Goal: Information Seeking & Learning: Learn about a topic

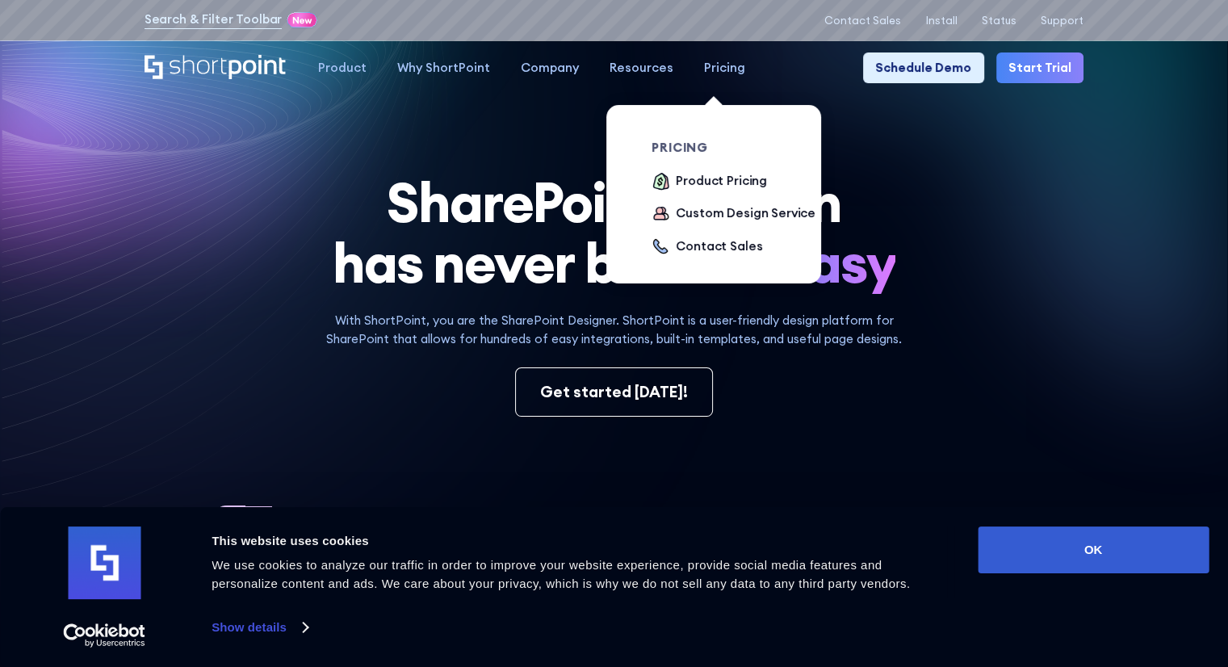
click at [730, 75] on div "Pricing" at bounding box center [724, 68] width 41 height 19
click at [720, 70] on div "Pricing" at bounding box center [724, 68] width 41 height 19
click at [722, 186] on div "Product Pricing" at bounding box center [721, 181] width 91 height 19
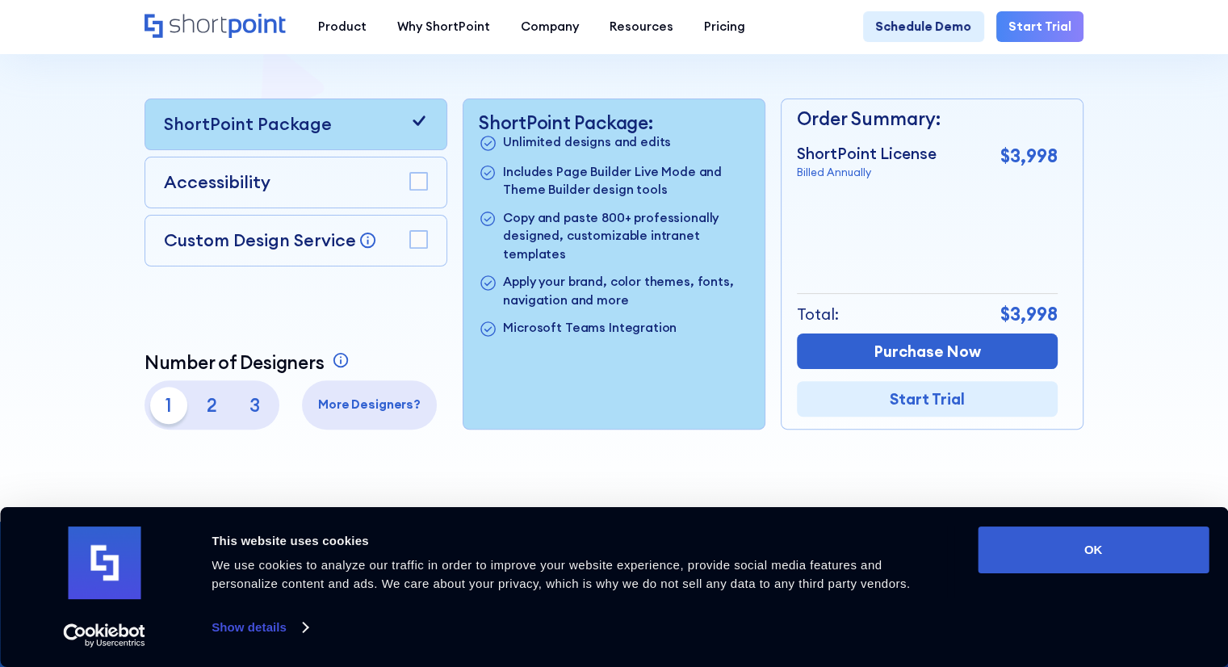
scroll to position [404, 0]
